Goal: Task Accomplishment & Management: Use online tool/utility

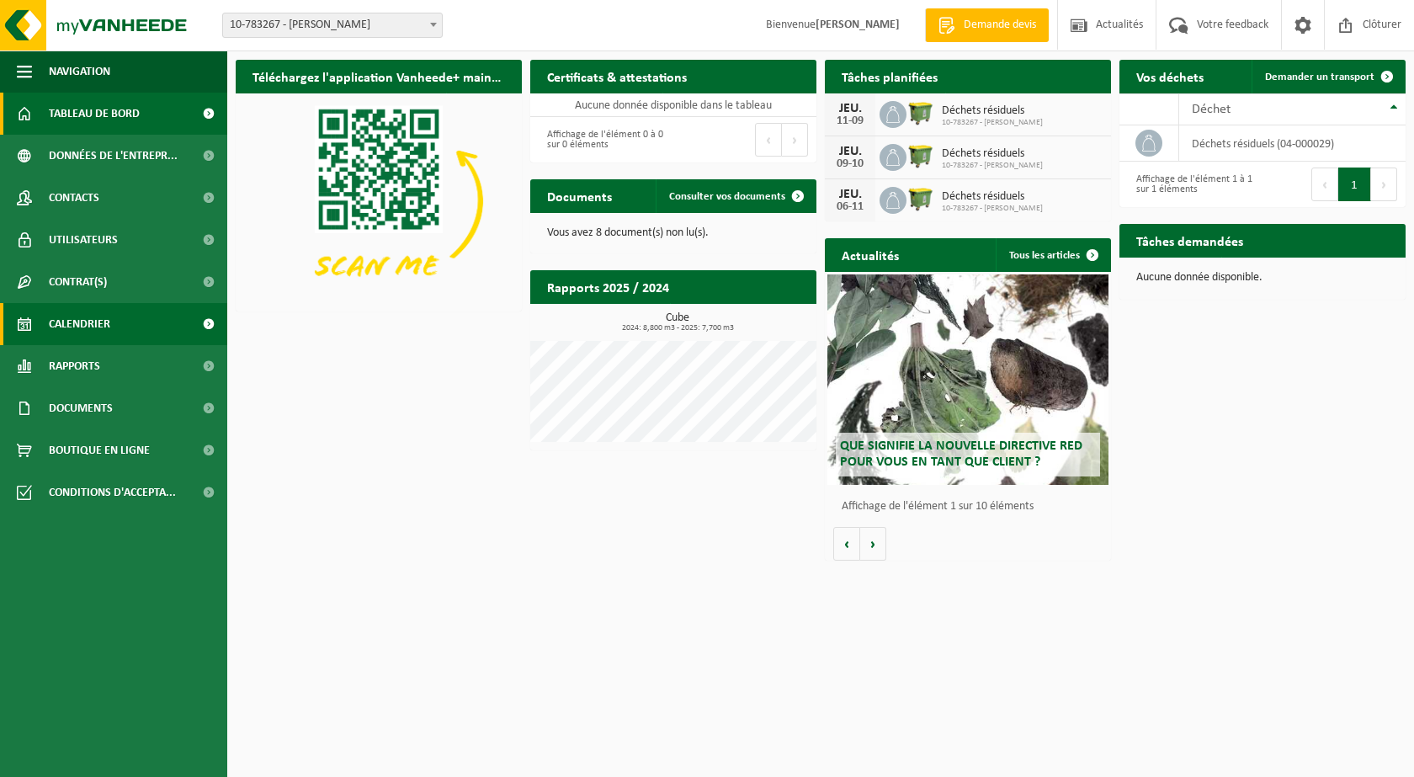
click at [72, 309] on span "Calendrier" at bounding box center [79, 324] width 61 height 42
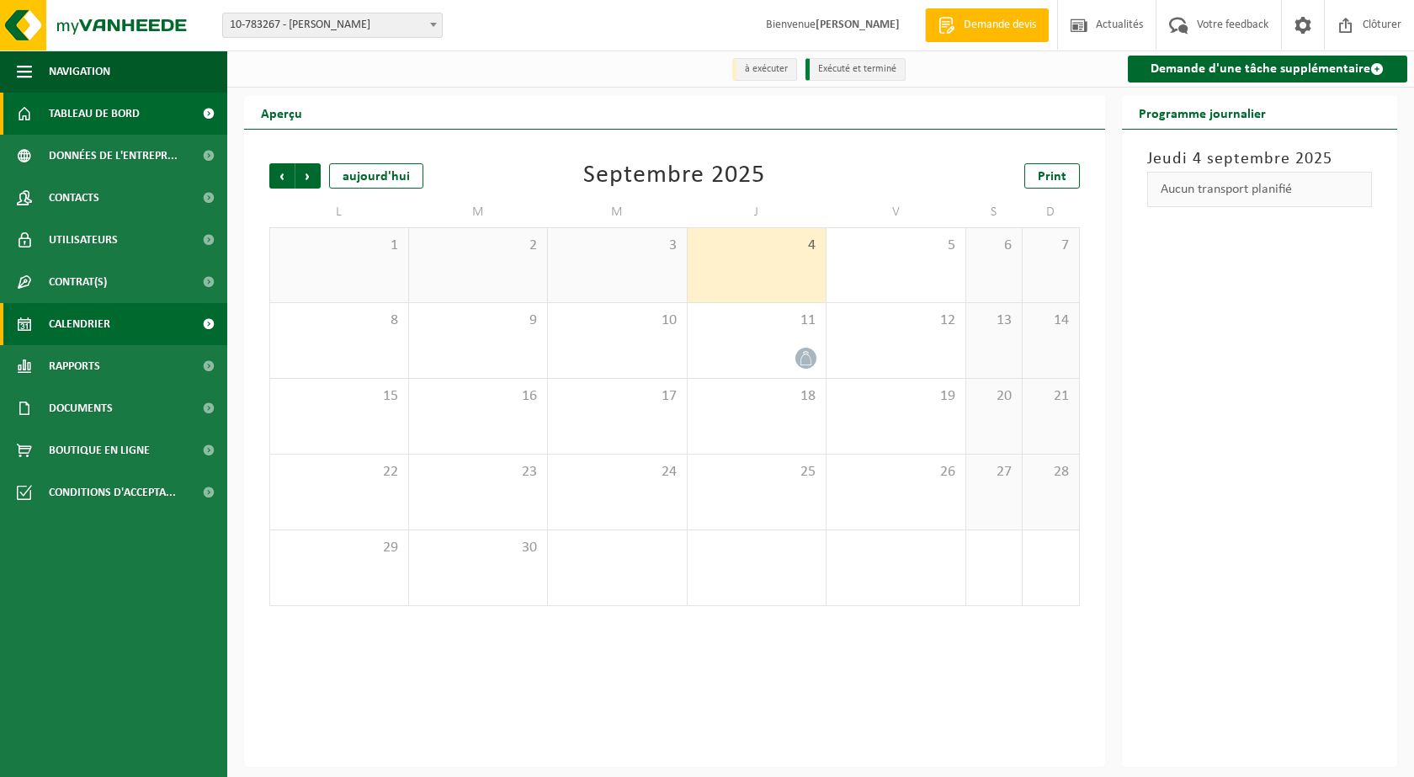
click at [77, 109] on span "Tableau de bord" at bounding box center [94, 114] width 91 height 42
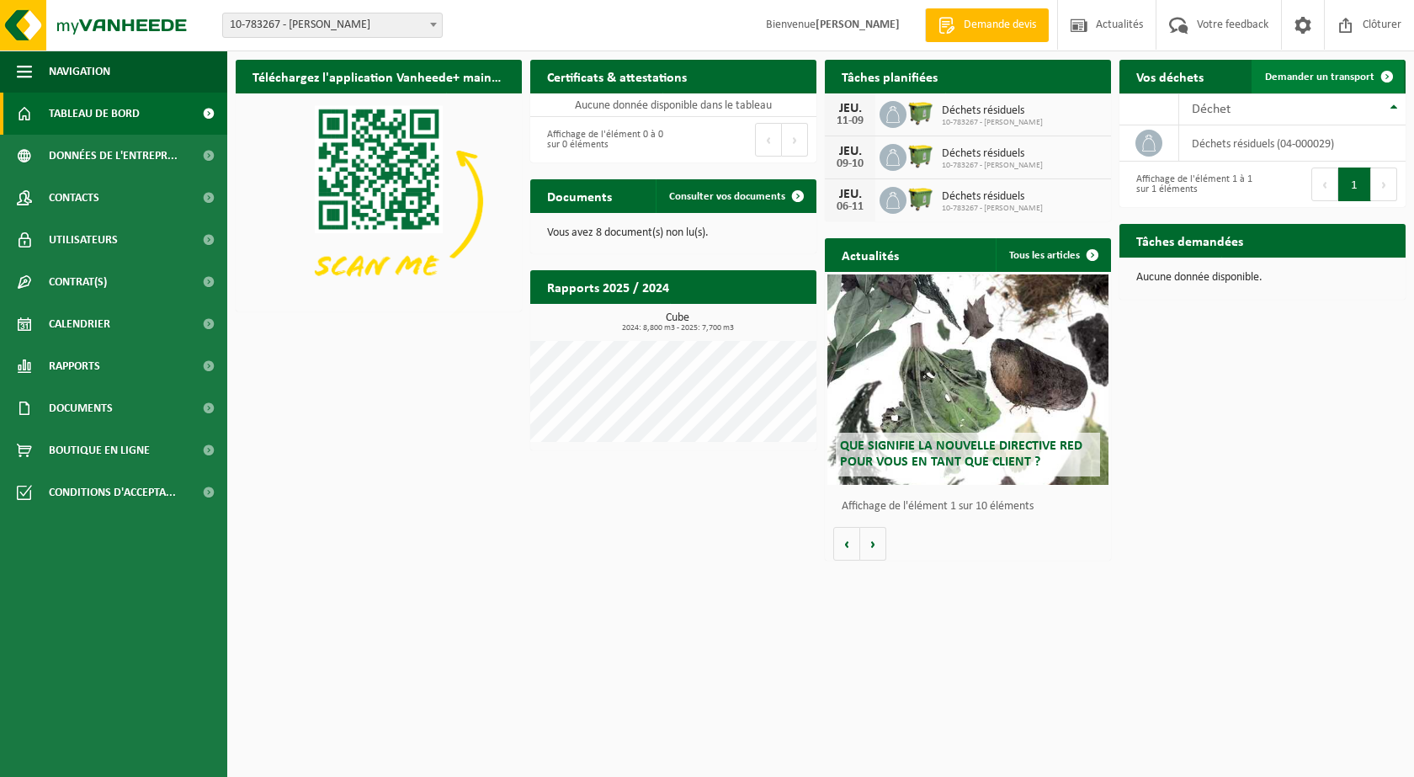
click at [1340, 72] on span "Demander un transport" at bounding box center [1319, 77] width 109 height 11
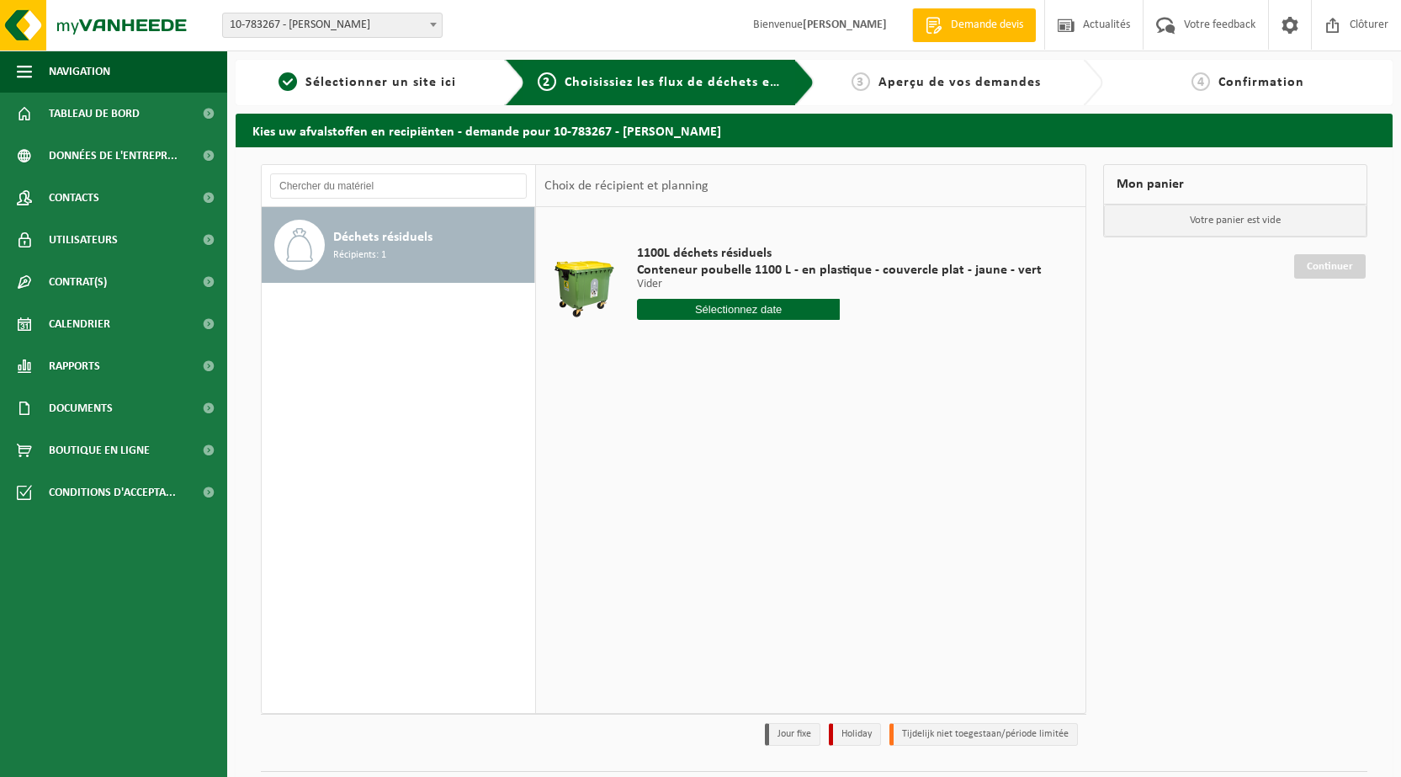
click at [763, 303] on input "text" at bounding box center [738, 309] width 203 height 21
click at [591, 452] on div "1100L déchets résiduels Conteneur poubelle 1100 L - en plastique - couvercle pl…" at bounding box center [810, 459] width 549 height 505
click at [129, 128] on span "Tableau de bord" at bounding box center [94, 114] width 91 height 42
